Goal: Navigation & Orientation: Find specific page/section

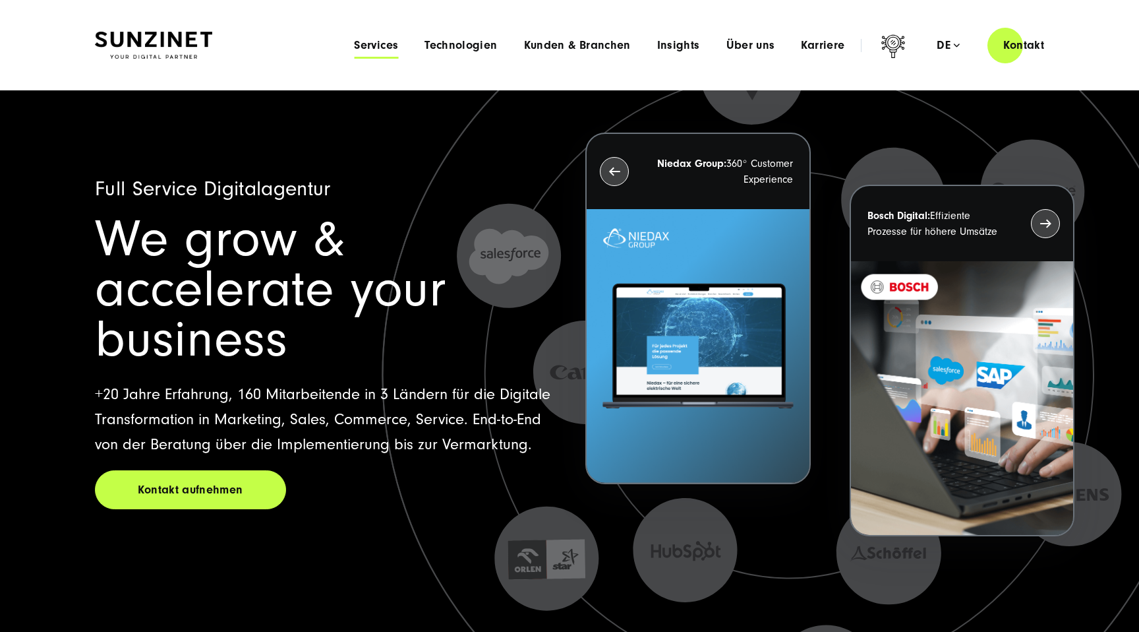
click at [390, 51] on span "Services" at bounding box center [376, 45] width 44 height 13
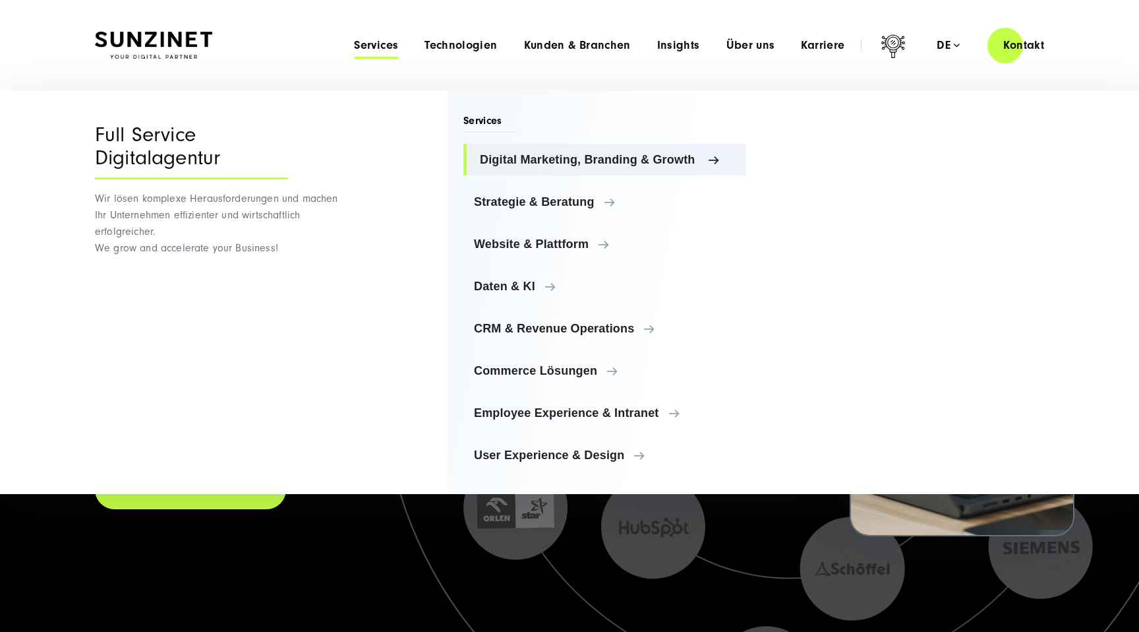
click at [501, 151] on link "Digital Marketing, Branding & Growth" at bounding box center [605, 160] width 283 height 32
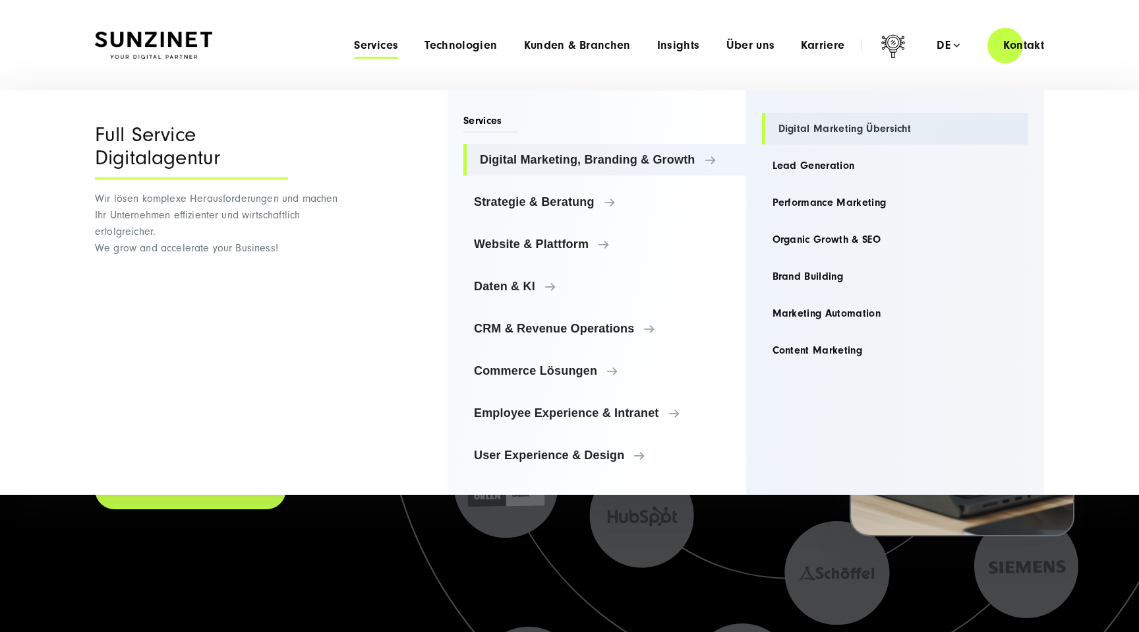
click at [783, 125] on link "Digital Marketing Übersicht" at bounding box center [895, 129] width 267 height 32
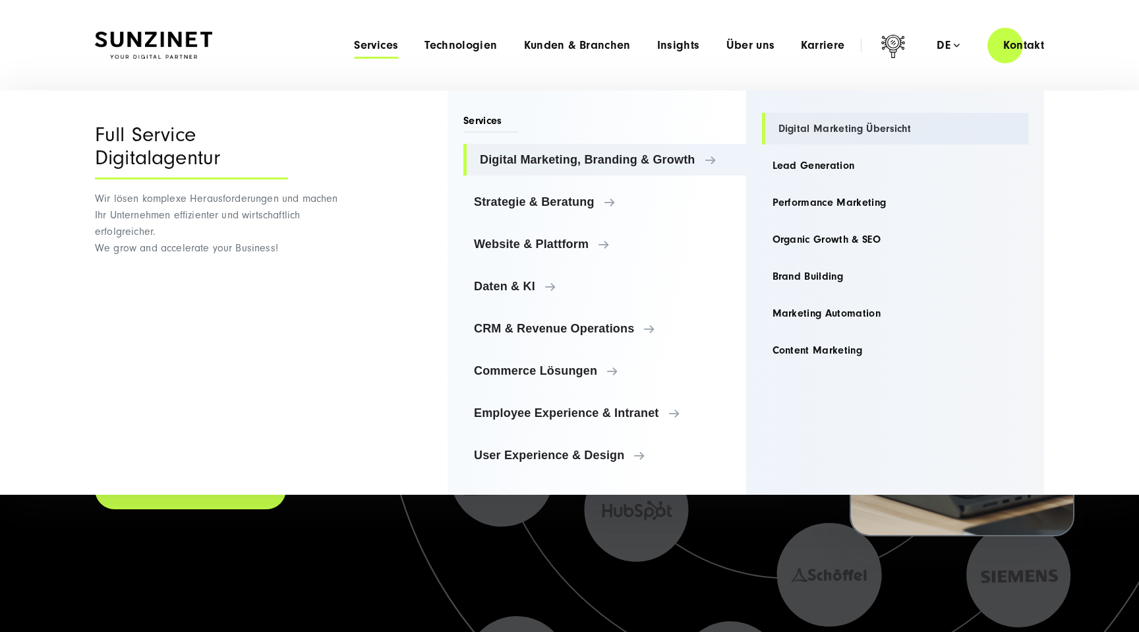
click at [783, 125] on link "Digital Marketing Übersicht" at bounding box center [895, 129] width 267 height 32
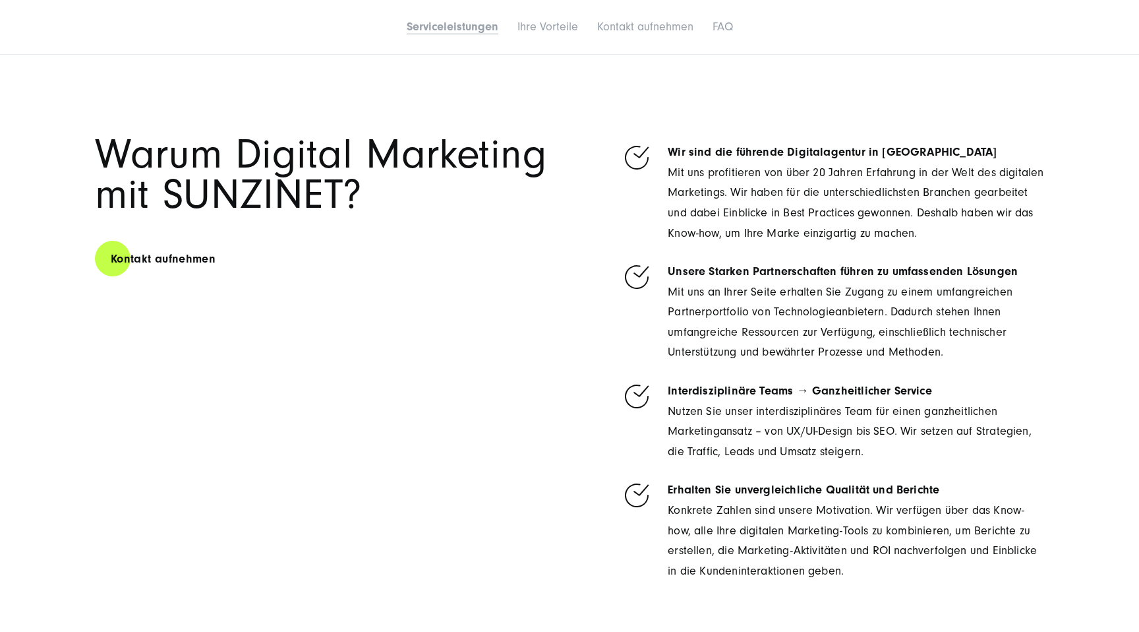
scroll to position [3094, 0]
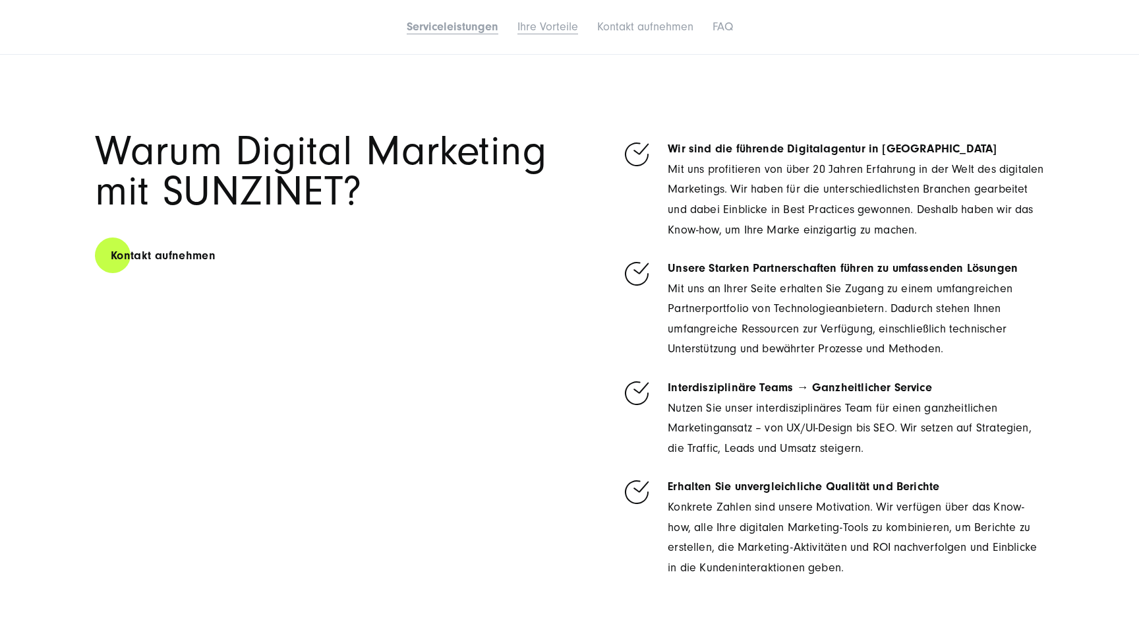
click at [543, 29] on link "Ihre Vorteile" at bounding box center [548, 27] width 61 height 14
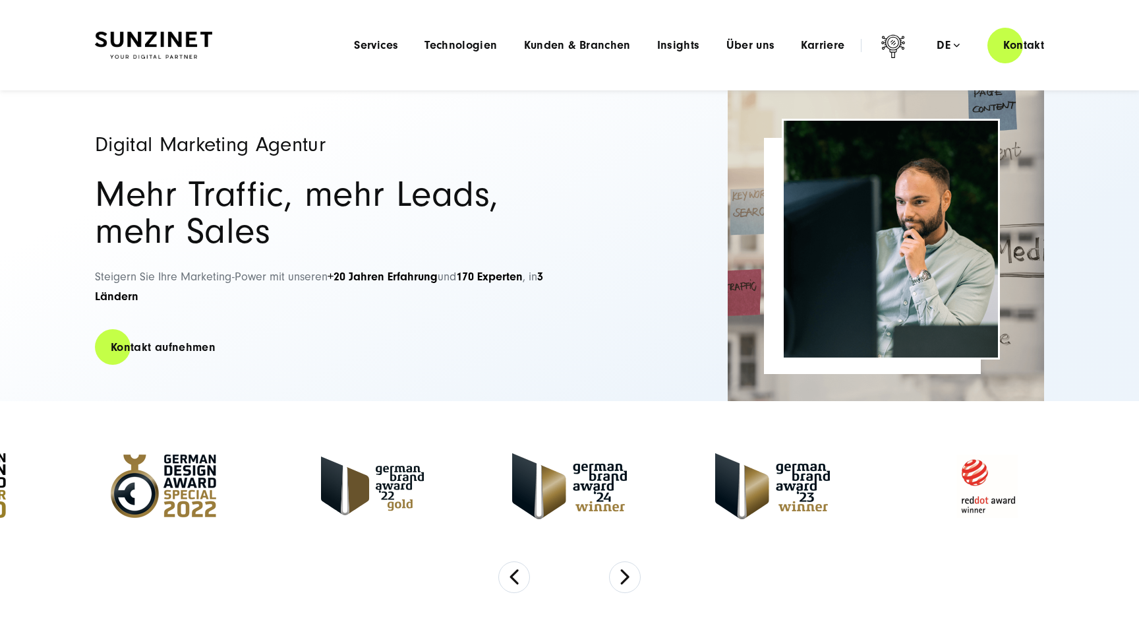
scroll to position [0, 0]
